Goal: Task Accomplishment & Management: Manage account settings

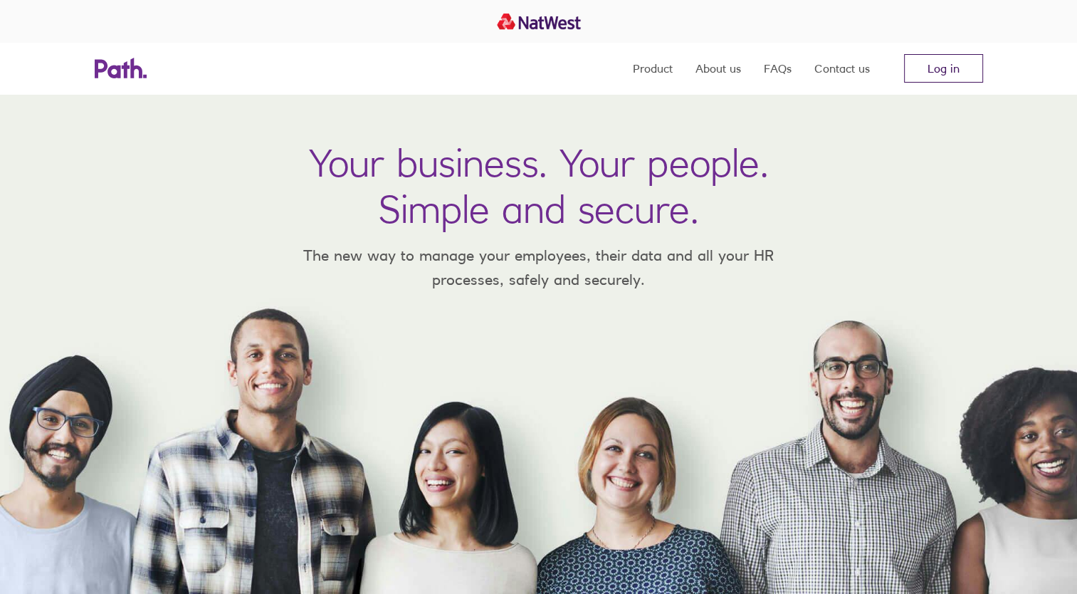
click at [942, 72] on link "Log in" at bounding box center [943, 68] width 79 height 28
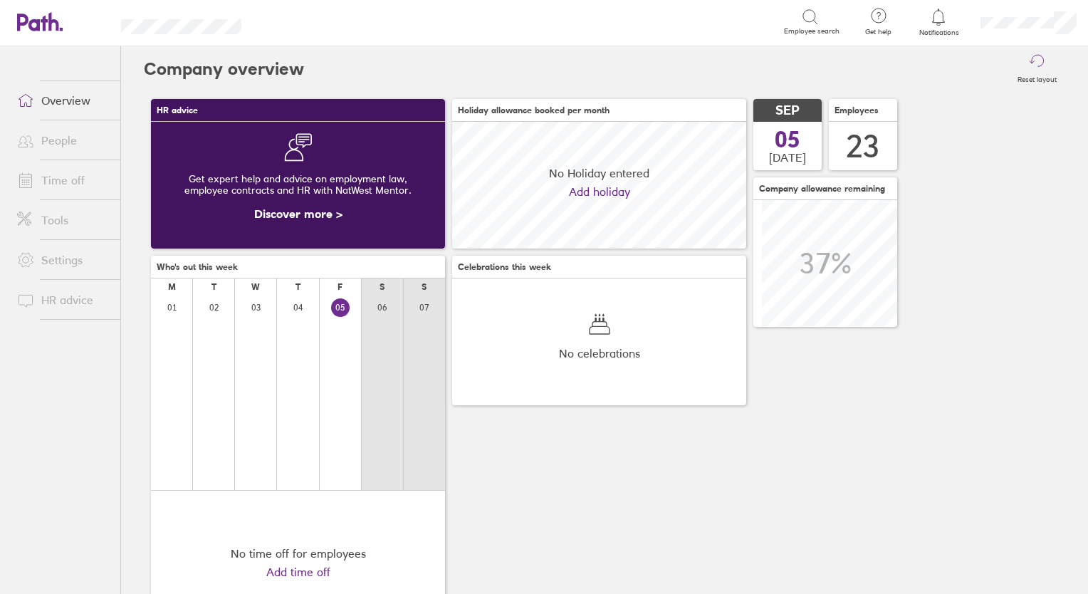
scroll to position [126, 294]
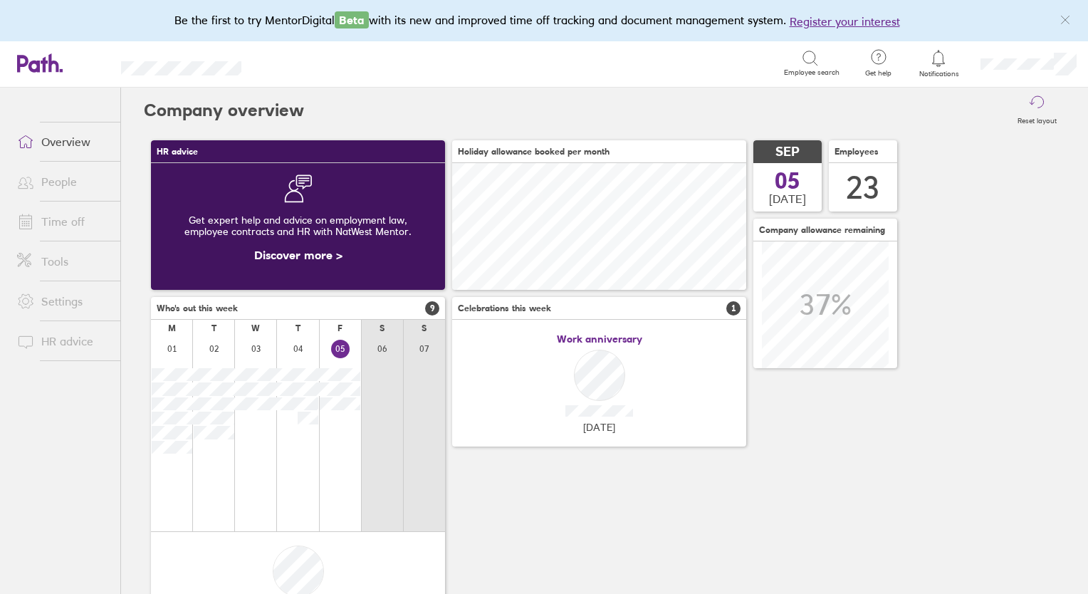
click at [62, 226] on link "Time off" at bounding box center [63, 221] width 115 height 28
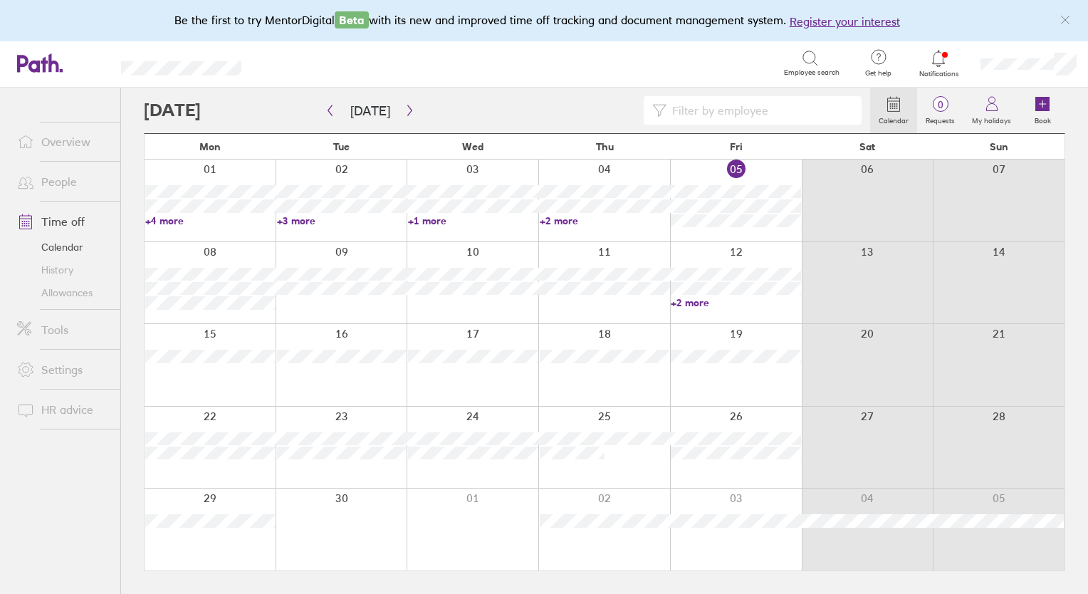
click at [65, 185] on link "People" at bounding box center [63, 181] width 115 height 28
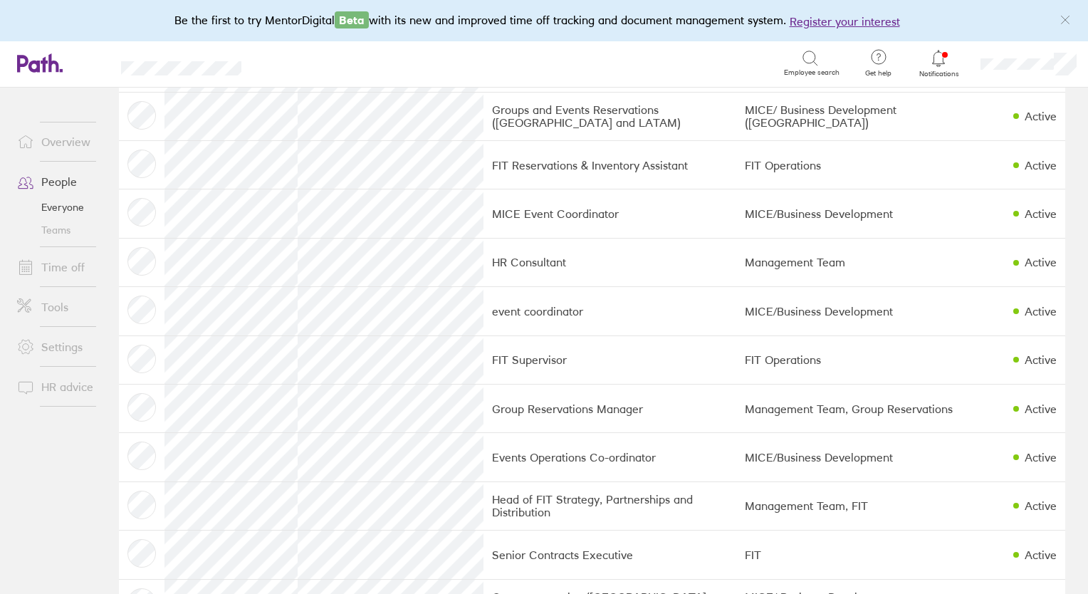
scroll to position [422, 0]
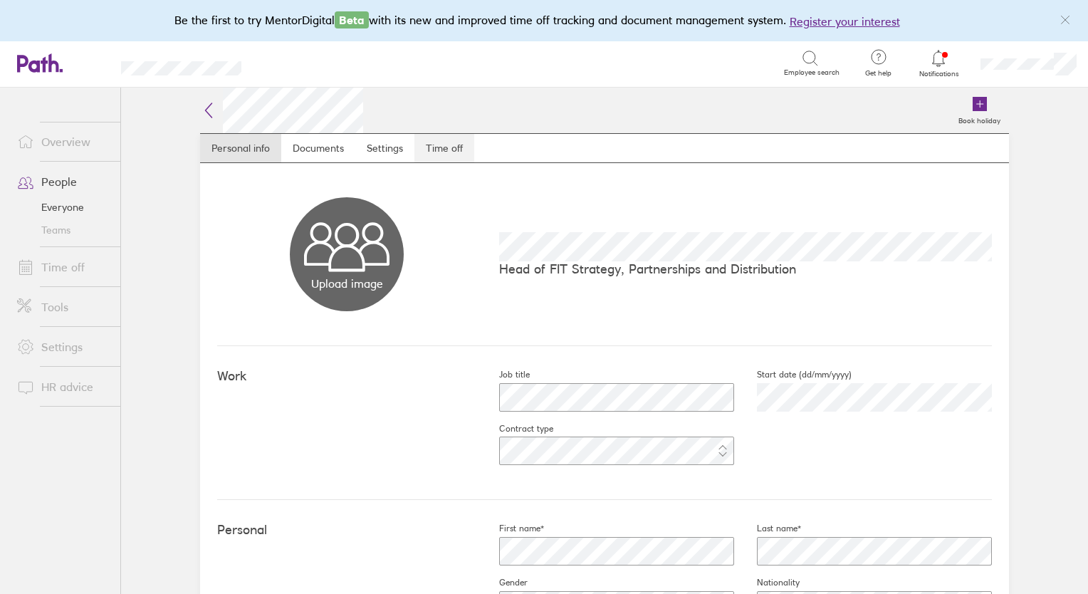
click at [442, 152] on link "Time off" at bounding box center [444, 148] width 60 height 28
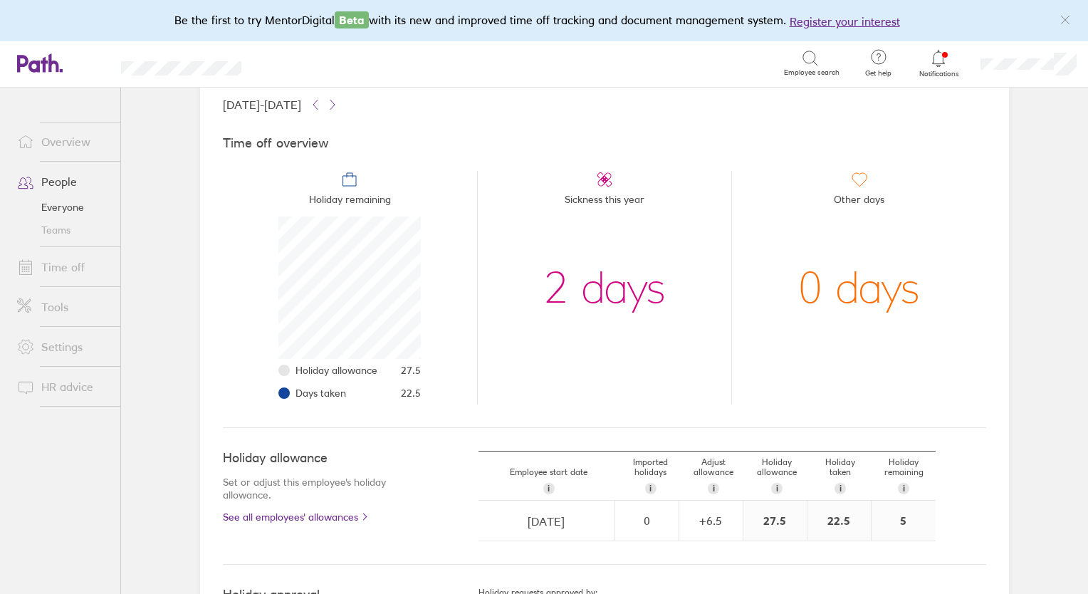
scroll to position [104, 0]
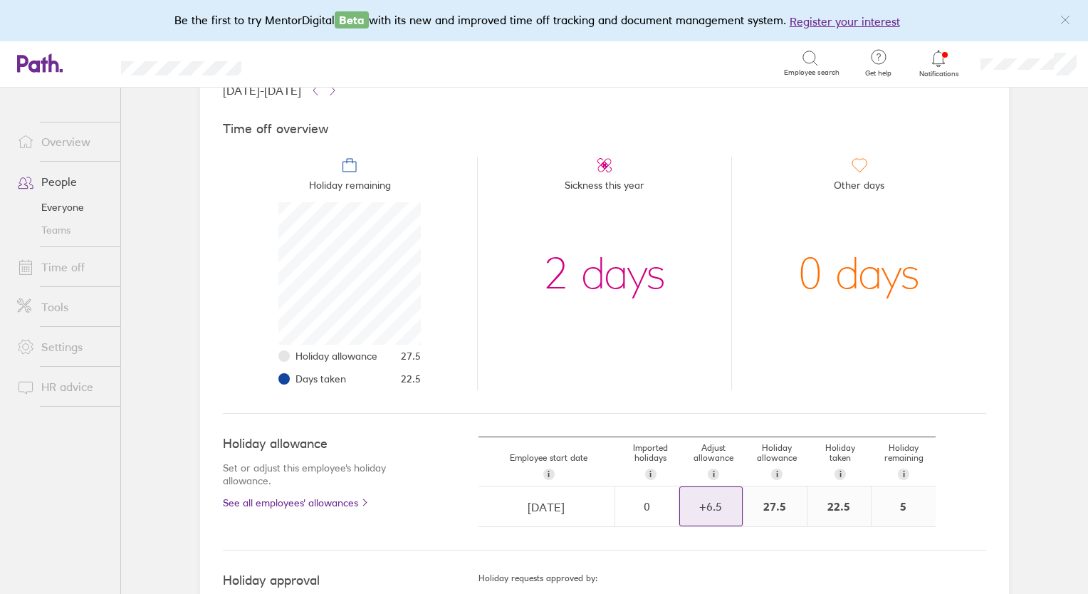
click at [713, 505] on div "+ 6.5" at bounding box center [711, 506] width 62 height 13
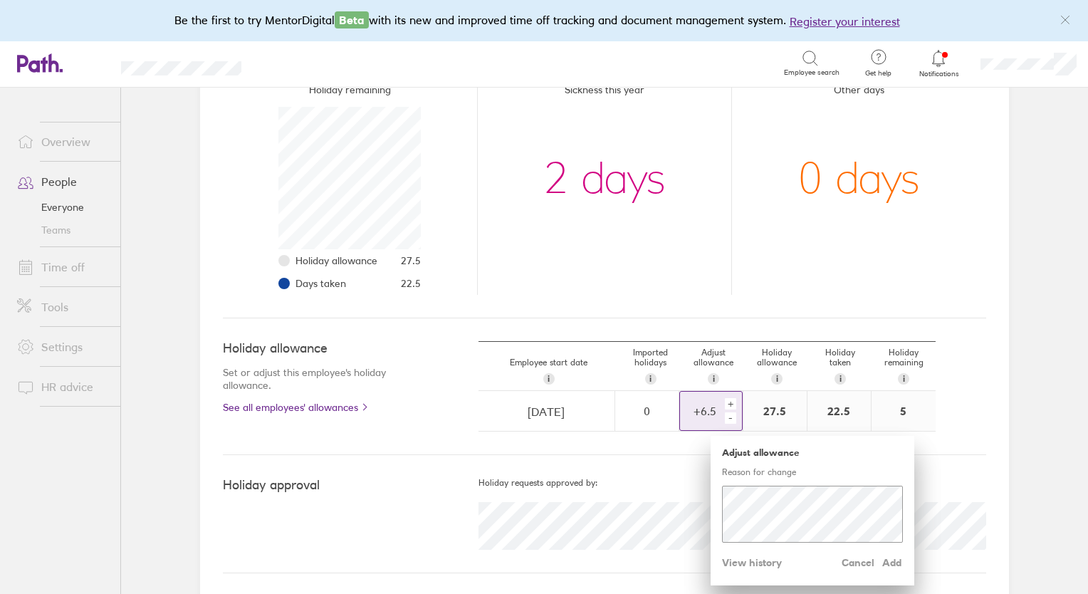
scroll to position [48, 0]
click at [726, 403] on div "+" at bounding box center [730, 403] width 11 height 11
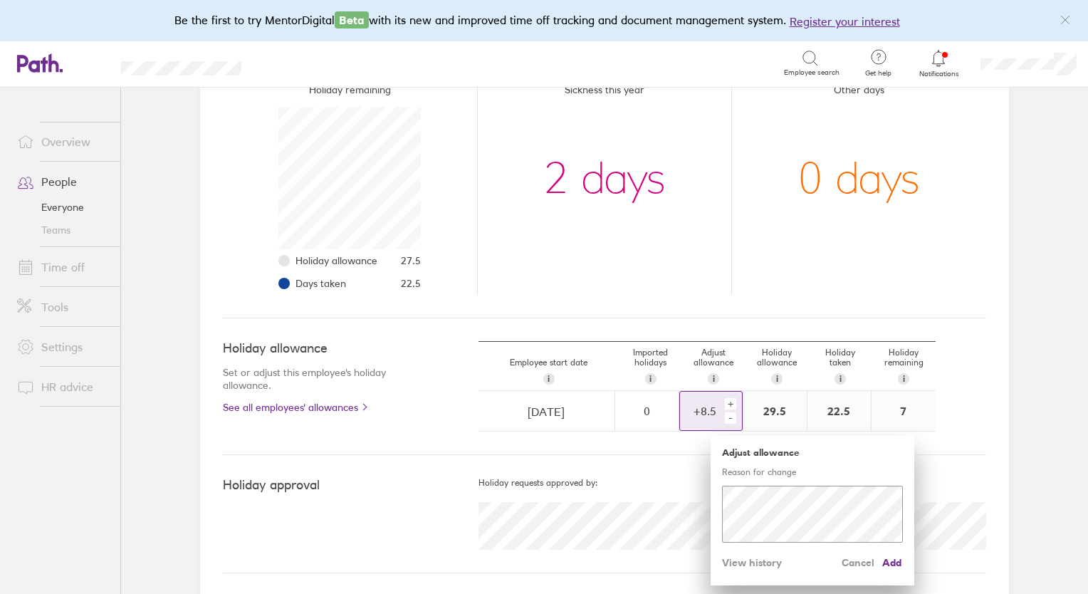
click at [726, 403] on div "+" at bounding box center [730, 403] width 11 height 11
click at [885, 559] on span "Add" at bounding box center [891, 562] width 23 height 23
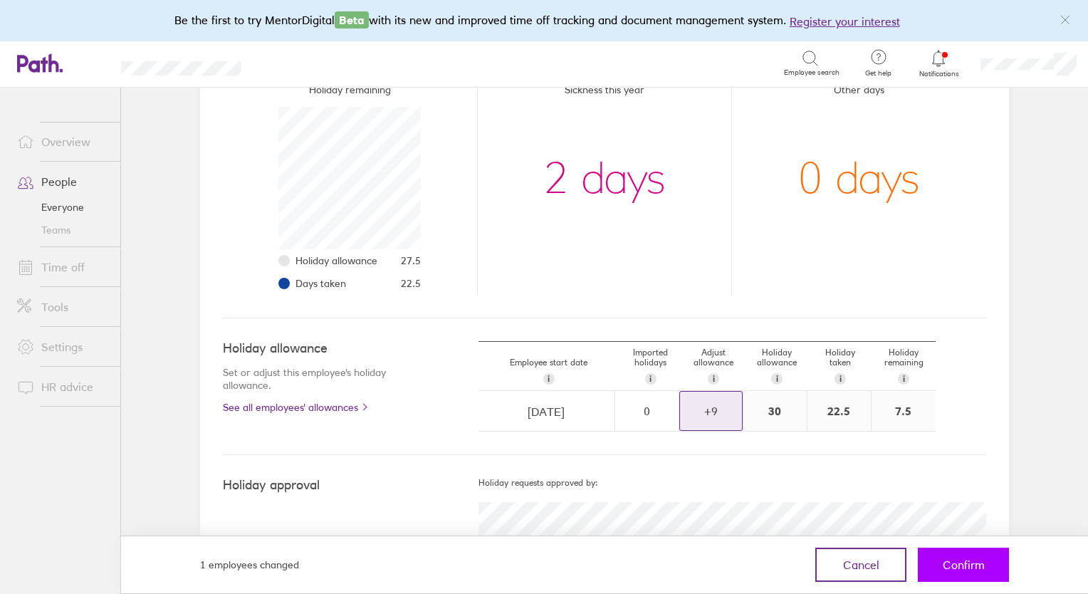
click at [936, 560] on button "Confirm" at bounding box center [963, 565] width 91 height 34
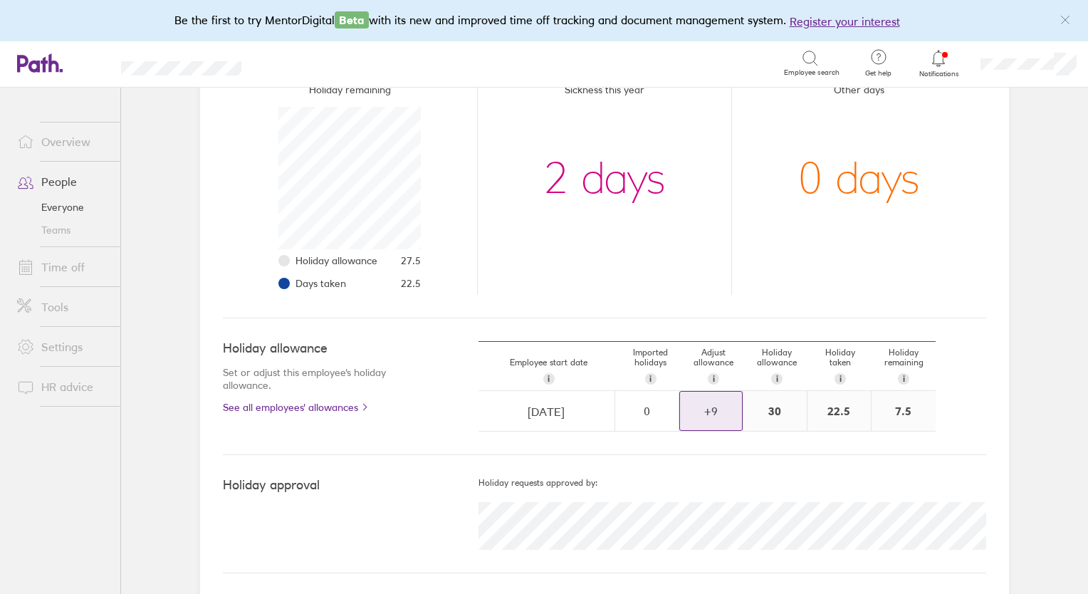
click at [49, 266] on link "Time off" at bounding box center [63, 267] width 115 height 28
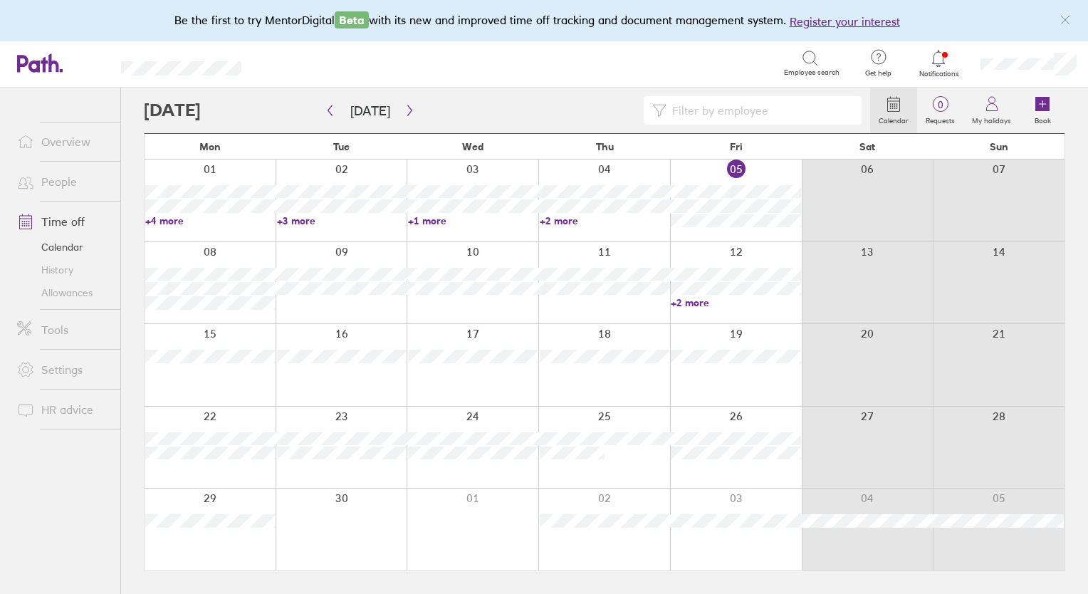
click at [550, 225] on div at bounding box center [604, 200] width 132 height 82
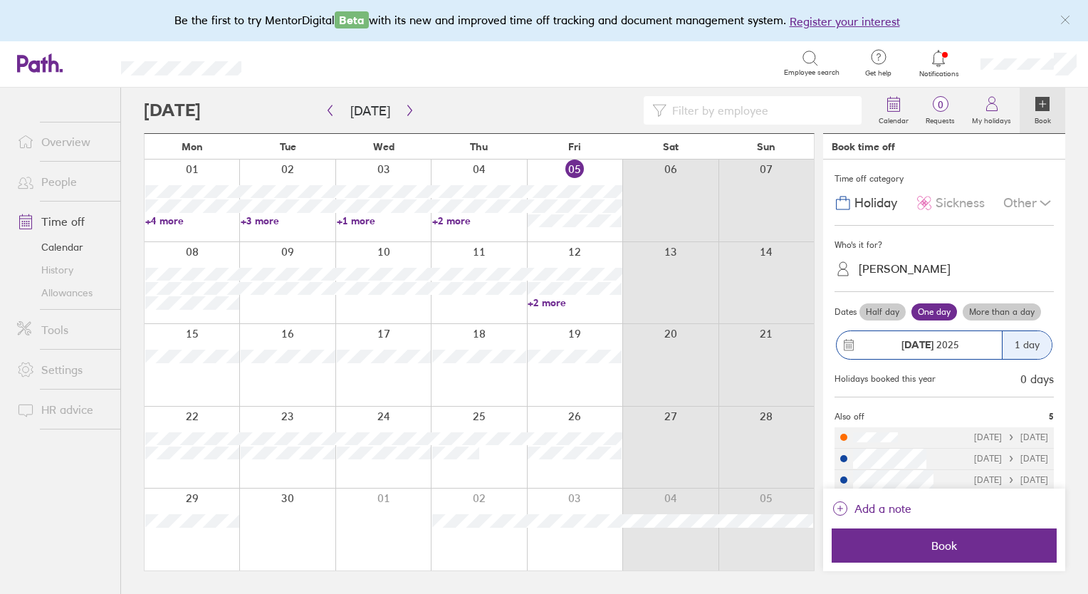
click at [452, 223] on link "+2 more" at bounding box center [479, 220] width 94 height 13
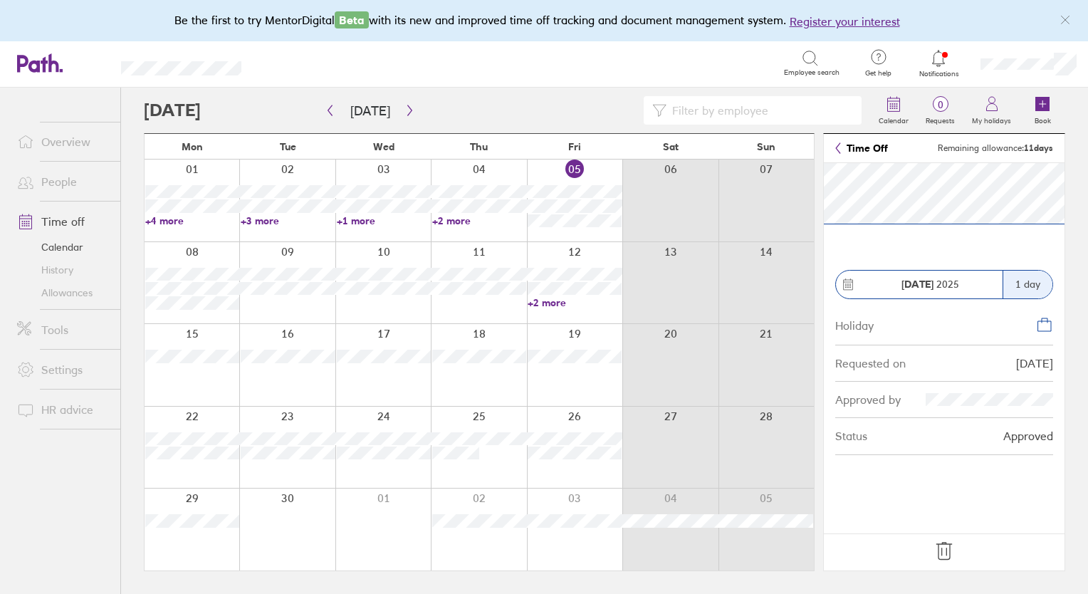
click at [446, 219] on link "+2 more" at bounding box center [479, 220] width 94 height 13
click at [353, 222] on link "+1 more" at bounding box center [384, 220] width 94 height 13
click at [348, 222] on link "+1 more" at bounding box center [384, 220] width 94 height 13
click at [268, 221] on link "+3 more" at bounding box center [288, 220] width 94 height 13
click at [248, 223] on link "+3 more" at bounding box center [288, 220] width 94 height 13
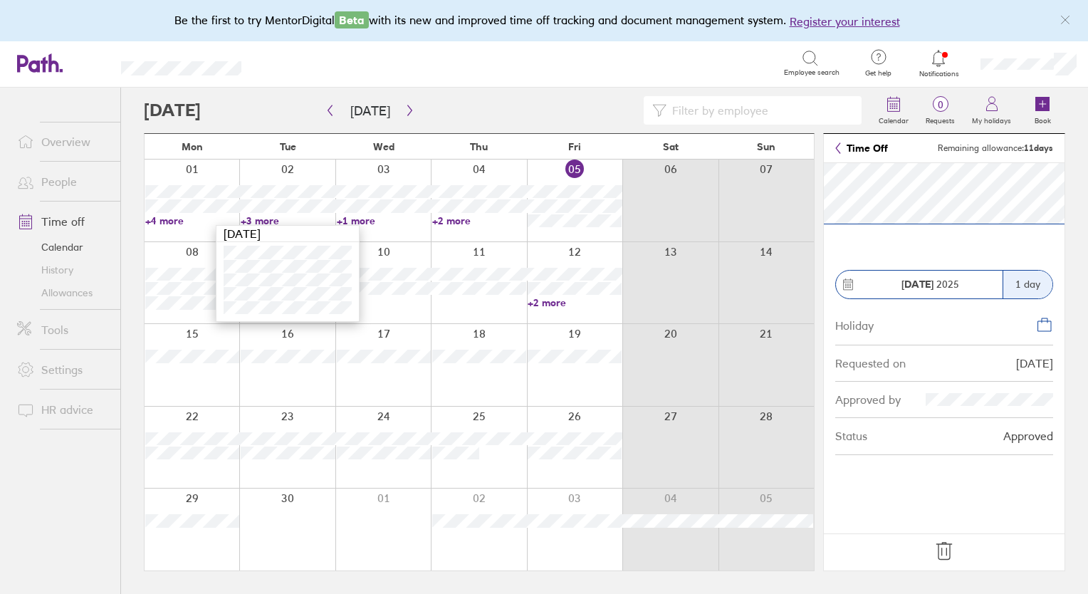
click at [168, 218] on link "+4 more" at bounding box center [192, 220] width 94 height 13
